Goal: Use online tool/utility: Utilize a website feature to perform a specific function

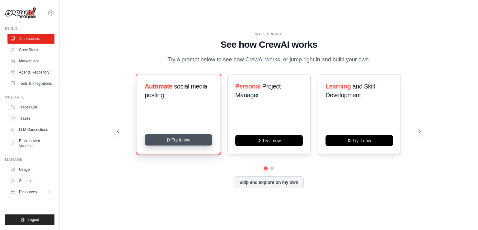
click at [177, 143] on button "Try it now" at bounding box center [179, 139] width 68 height 11
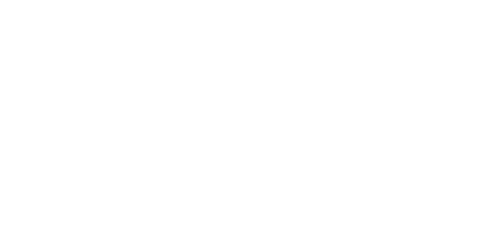
click at [21, 0] on html at bounding box center [239, 0] width 478 height 0
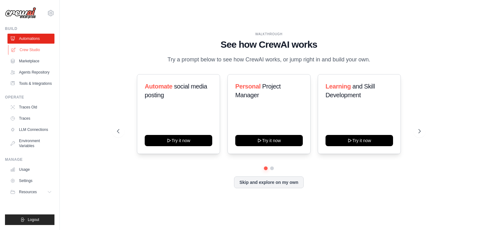
click at [36, 48] on link "Crew Studio" at bounding box center [31, 50] width 47 height 10
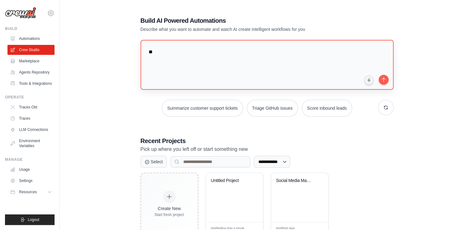
type textarea "*"
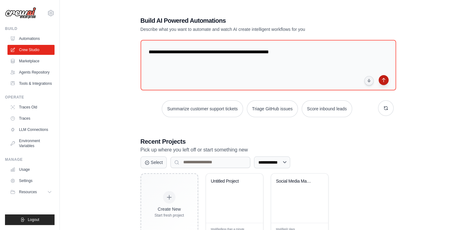
type textarea "**********"
click at [382, 81] on button "submit" at bounding box center [383, 80] width 10 height 10
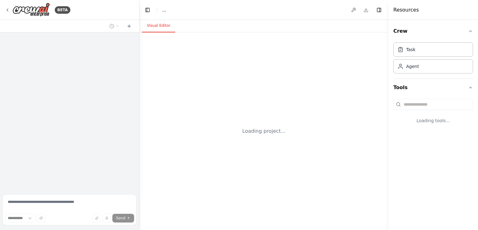
select select "****"
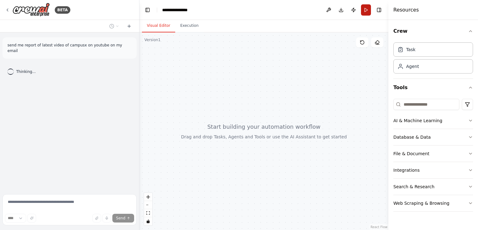
click at [365, 9] on button "Run" at bounding box center [366, 9] width 10 height 11
click at [331, 9] on button at bounding box center [329, 9] width 10 height 11
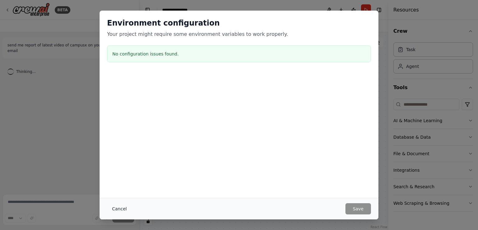
click at [120, 211] on button "Cancel" at bounding box center [119, 208] width 25 height 11
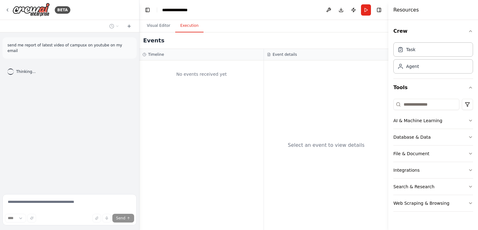
click at [190, 26] on button "Execution" at bounding box center [189, 25] width 28 height 13
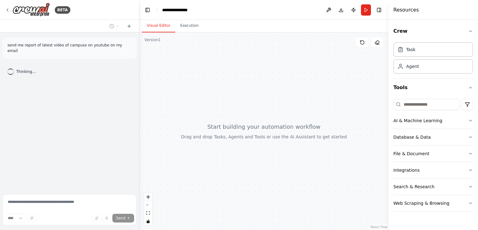
click at [171, 24] on button "Visual Editor" at bounding box center [158, 25] width 33 height 13
click at [10, 67] on div at bounding box center [10, 71] width 8 height 8
click at [421, 68] on div "Agent" at bounding box center [434, 66] width 80 height 14
click at [406, 68] on div "Agent" at bounding box center [412, 66] width 13 height 6
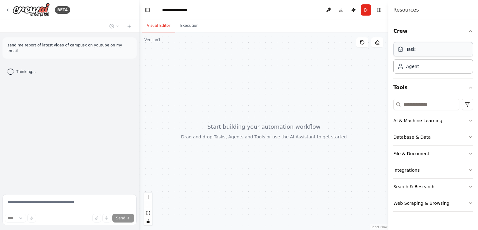
click at [402, 53] on div "Task" at bounding box center [434, 49] width 80 height 14
drag, startPoint x: 21, startPoint y: 44, endPoint x: 132, endPoint y: 47, distance: 111.2
click at [132, 47] on div "send me report of latest video of campusx on youtube on my email" at bounding box center [69, 47] width 134 height 21
copy p "send me report of latest video of campusx on youtube on my email"
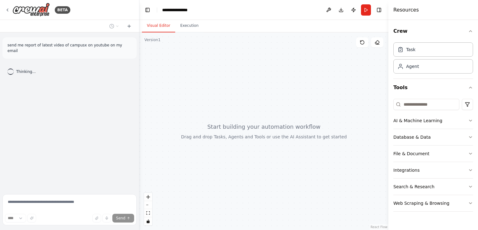
click at [88, 78] on div "send me report of latest video of campusx on youtube on my email Thinking..." at bounding box center [69, 111] width 139 height 159
click at [130, 54] on div "send me report of latest video of campusx on youtube on my email Thinking..." at bounding box center [69, 111] width 139 height 159
click at [130, 53] on div "send me report of latest video of campusx on youtube on my email" at bounding box center [69, 47] width 134 height 21
click at [99, 39] on div "send me report of latest video of campusx on youtube on my email" at bounding box center [69, 47] width 134 height 21
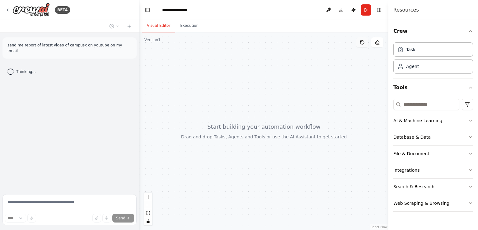
click at [362, 43] on icon at bounding box center [362, 42] width 5 height 5
click at [362, 41] on icon at bounding box center [362, 42] width 5 height 5
click at [417, 54] on div "Task" at bounding box center [434, 49] width 80 height 14
click at [411, 67] on div "Agent" at bounding box center [412, 66] width 13 height 6
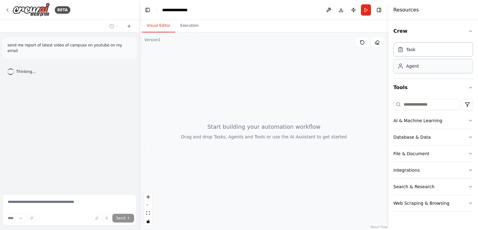
click at [411, 67] on div "Agent" at bounding box center [412, 66] width 13 height 6
click at [472, 119] on icon "button" at bounding box center [470, 120] width 5 height 5
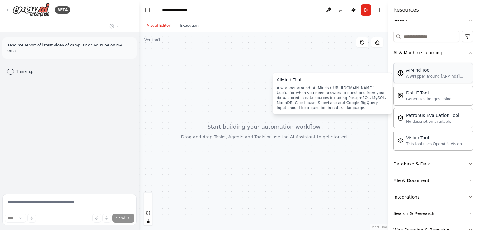
scroll to position [85, 0]
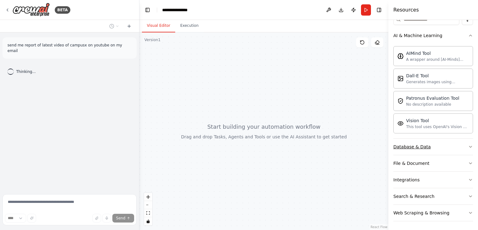
click at [468, 144] on icon "button" at bounding box center [470, 146] width 5 height 5
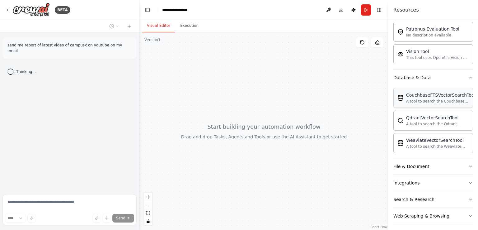
scroll to position [157, 0]
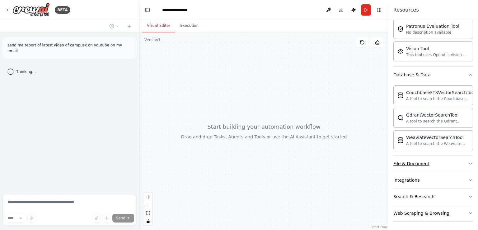
click at [437, 164] on button "File & Document" at bounding box center [434, 163] width 80 height 16
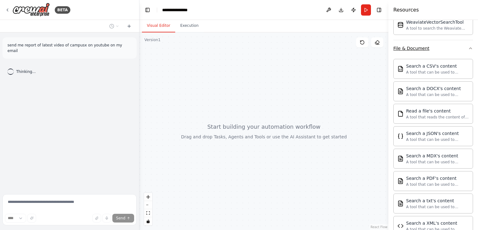
scroll to position [340, 0]
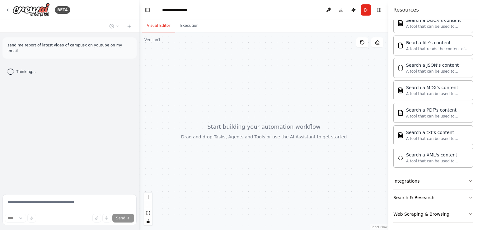
click at [468, 178] on icon "button" at bounding box center [470, 180] width 5 height 5
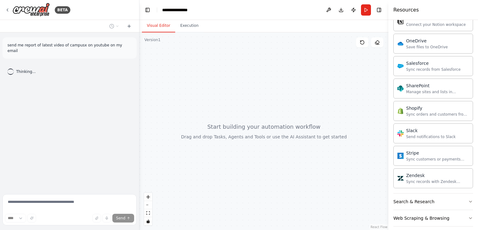
scroll to position [836, 0]
click at [443, 192] on button "Search & Research" at bounding box center [434, 200] width 80 height 16
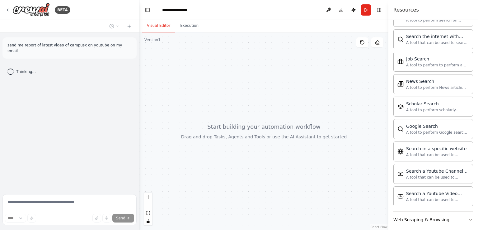
scroll to position [1153, 0]
click at [461, 210] on button "Web Scraping & Browsing" at bounding box center [434, 218] width 80 height 16
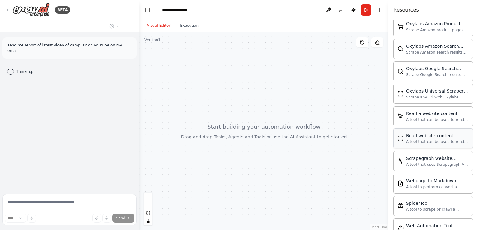
scroll to position [1492, 0]
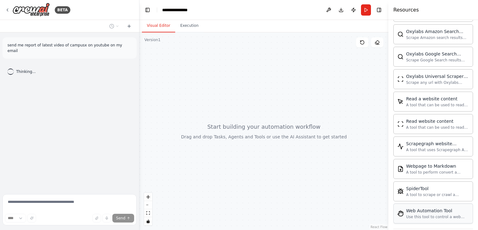
click at [440, 214] on div "Use this tool to control a web browser and interact with websites using natural…" at bounding box center [437, 216] width 63 height 5
click at [412, 214] on div "Use this tool to control a web browser and interact with websites using natural…" at bounding box center [437, 216] width 63 height 5
click at [418, 185] on div "SpiderTool A tool to scrape or crawl a website and return LLM-ready content." at bounding box center [437, 191] width 63 height 12
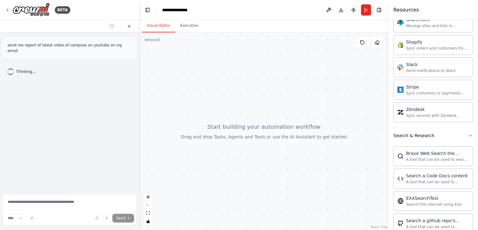
scroll to position [869, 0]
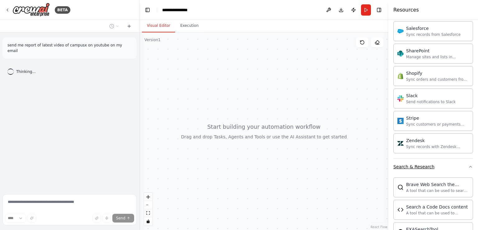
click at [469, 166] on icon "button" at bounding box center [470, 166] width 2 height 1
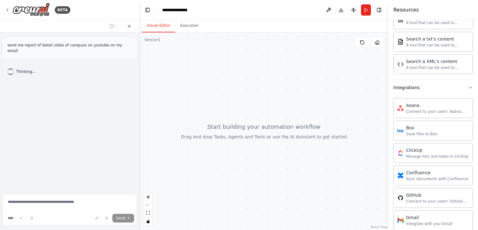
scroll to position [402, 0]
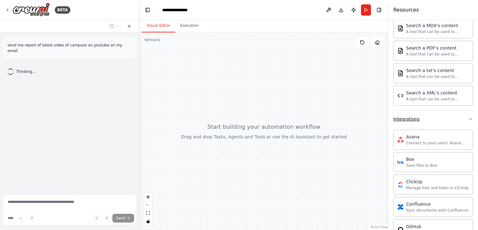
click at [468, 117] on icon "button" at bounding box center [470, 118] width 5 height 5
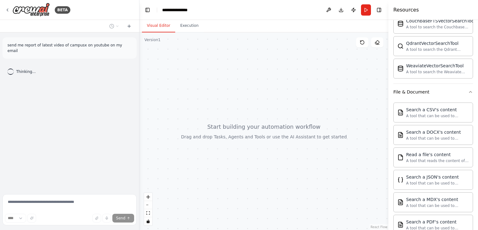
scroll to position [184, 0]
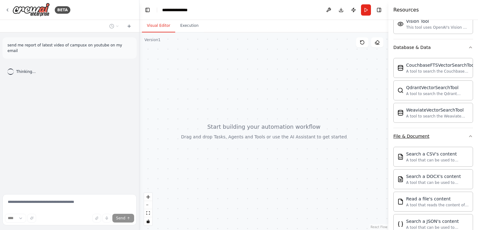
click at [463, 134] on button "File & Document" at bounding box center [434, 136] width 80 height 16
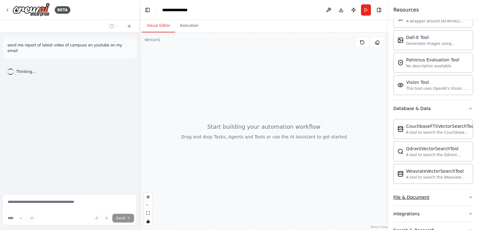
scroll to position [122, 0]
click at [468, 112] on div "Crew Task Agent Tools AI & Machine Learning AIMind Tool A wrapper around [AI-Mi…" at bounding box center [434, 125] width 90 height 210
click at [468, 110] on icon "button" at bounding box center [470, 109] width 5 height 5
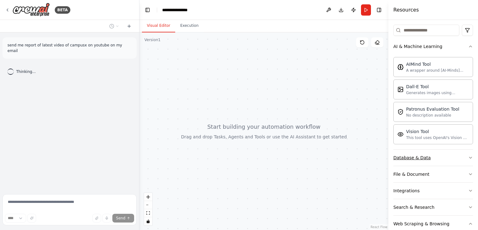
scroll to position [0, 0]
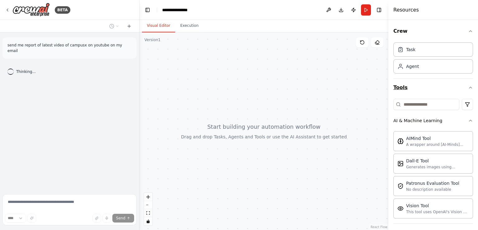
click at [468, 85] on icon "button" at bounding box center [470, 87] width 5 height 5
